Goal: Information Seeking & Learning: Learn about a topic

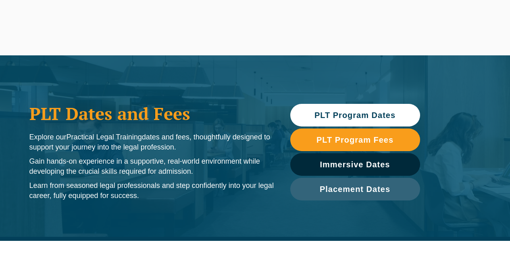
click at [130, 35] on link "Practical Legal Training" at bounding box center [157, 32] width 60 height 23
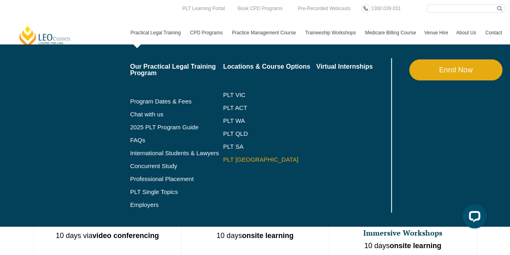
click at [237, 159] on link "PLT [GEOGRAPHIC_DATA]" at bounding box center [269, 159] width 93 height 6
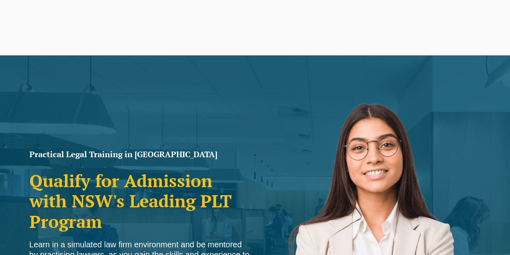
click at [52, 23] on div "Leo Cussen Centre for Law Search here Practical Legal Training Our Practical Le…" at bounding box center [255, 24] width 502 height 40
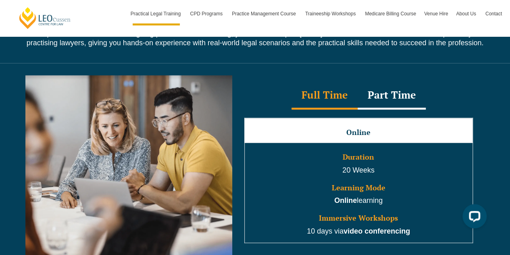
scroll to position [726, 0]
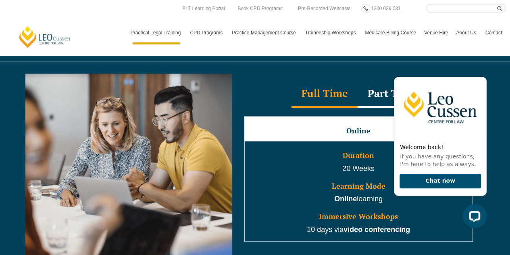
click at [380, 79] on div "Part Time" at bounding box center [392, 93] width 68 height 28
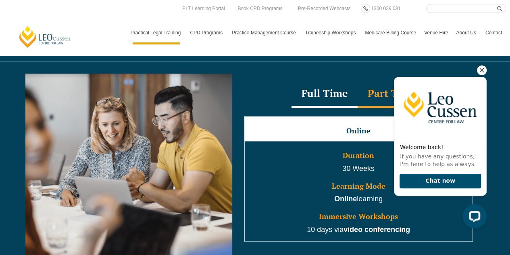
click at [482, 69] on icon "Hide greeting" at bounding box center [482, 70] width 10 height 10
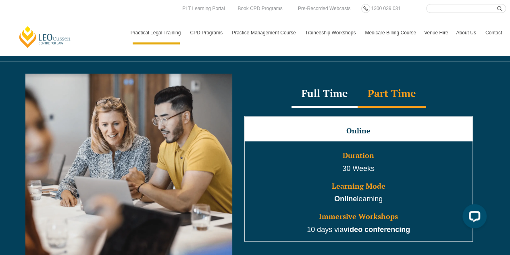
click at [318, 91] on div "Full Time" at bounding box center [325, 93] width 66 height 28
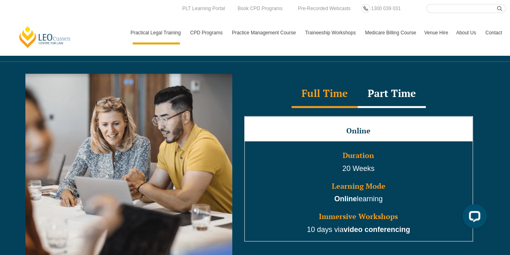
click at [257, 80] on div "Full Time Part Time" at bounding box center [358, 93] width 245 height 28
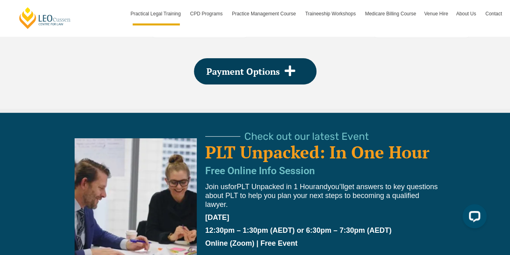
scroll to position [1678, 0]
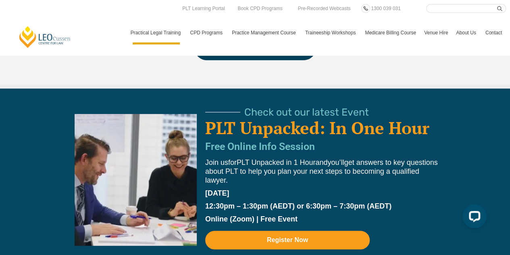
click at [103, 21] on div "Leo Cussen Centre for Law Search here Practical Legal Training Our Practical Le…" at bounding box center [255, 24] width 502 height 40
